Goal: Information Seeking & Learning: Learn about a topic

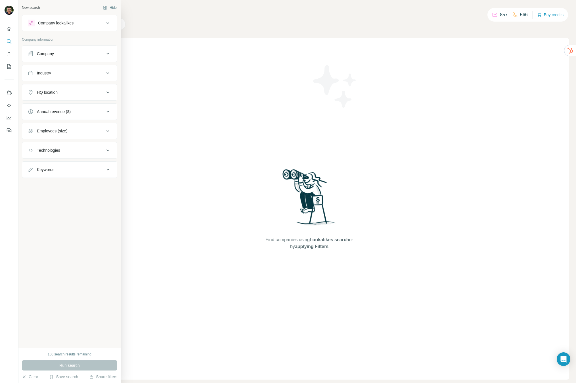
click at [57, 20] on div "Company lookalikes" at bounding box center [55, 23] width 35 height 6
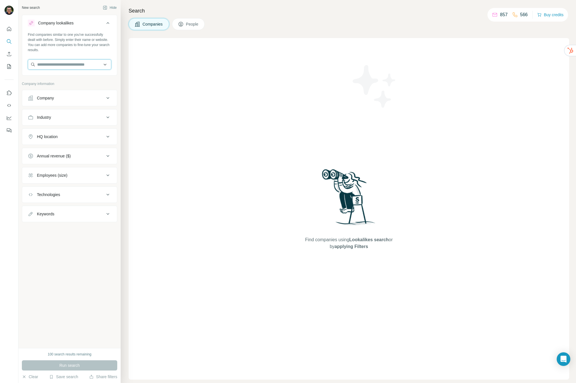
click at [67, 65] on input "text" at bounding box center [69, 64] width 83 height 10
click at [83, 45] on div "Find companies similar to one you've successfully dealt with before. Simply ent…" at bounding box center [69, 42] width 83 height 20
click at [60, 95] on div "Company" at bounding box center [66, 98] width 77 height 6
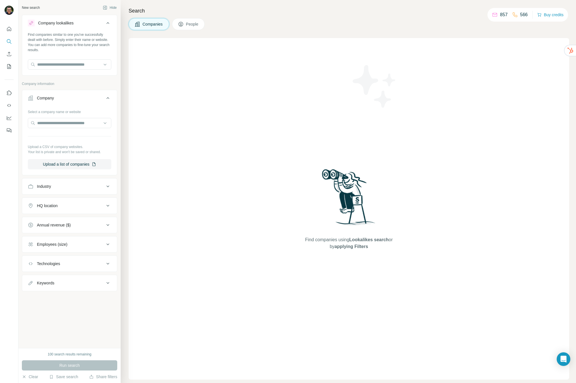
click at [101, 22] on div "Company lookalikes" at bounding box center [66, 23] width 77 height 7
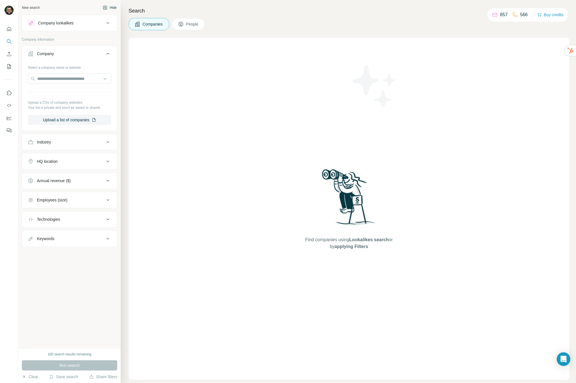
click at [111, 6] on button "Hide" at bounding box center [110, 7] width 22 height 9
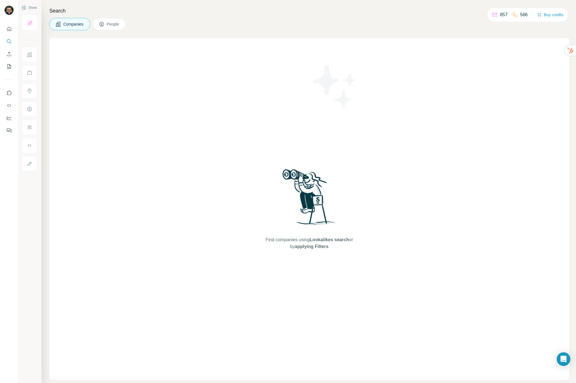
click at [116, 14] on h4 "Search" at bounding box center [309, 11] width 520 height 8
click at [115, 18] on button "People" at bounding box center [109, 24] width 33 height 12
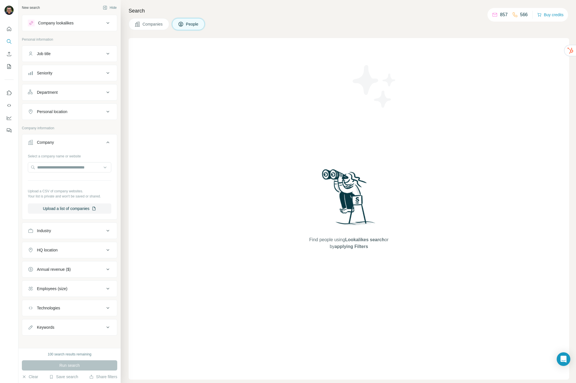
click at [425, 13] on h4 "Search" at bounding box center [349, 11] width 440 height 8
click at [385, 15] on div "Search Companies People Find people using Lookalikes search or by applying Filt…" at bounding box center [348, 191] width 455 height 383
